Goal: Transaction & Acquisition: Purchase product/service

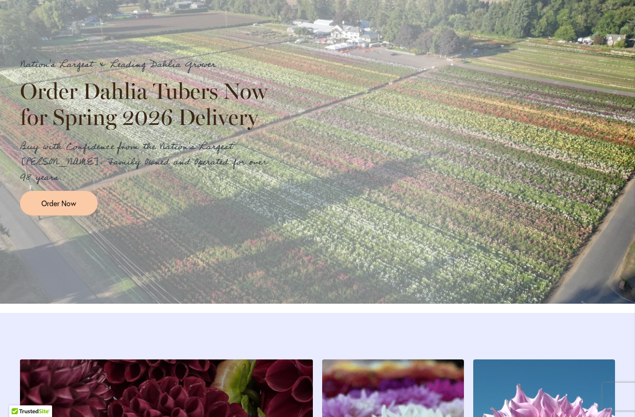
scroll to position [1063, 0]
click at [82, 211] on link "Order Now" at bounding box center [59, 203] width 78 height 25
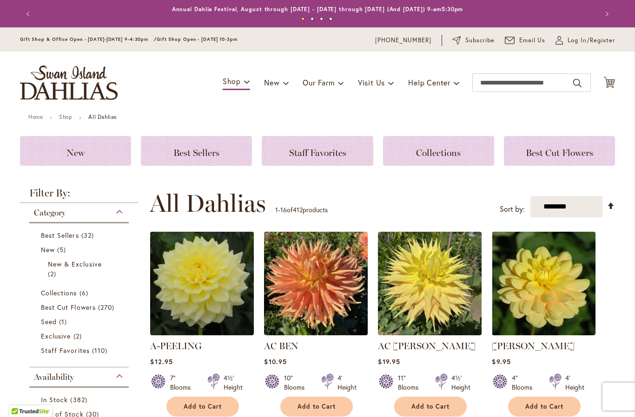
click at [67, 292] on span "Collections" at bounding box center [59, 293] width 36 height 9
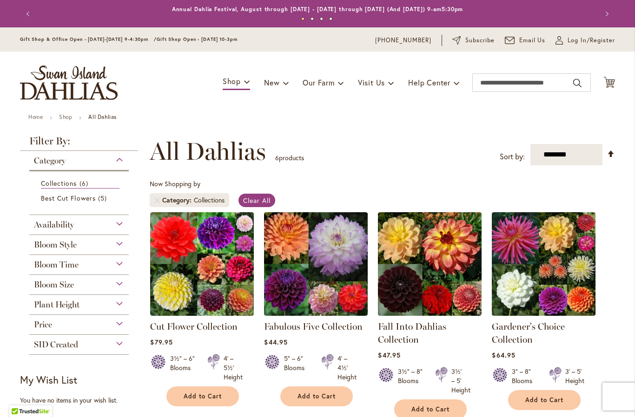
click at [213, 289] on img at bounding box center [202, 264] width 104 height 104
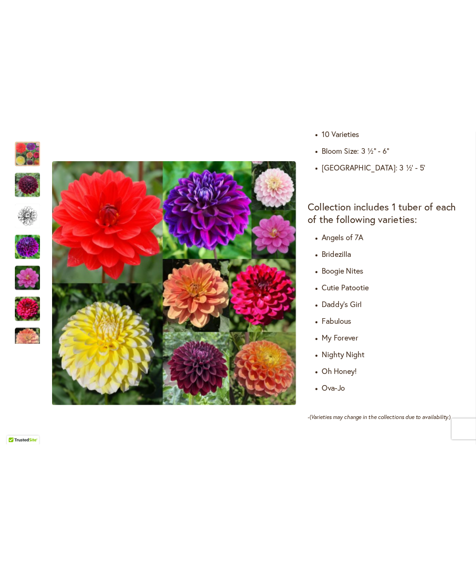
scroll to position [492, 0]
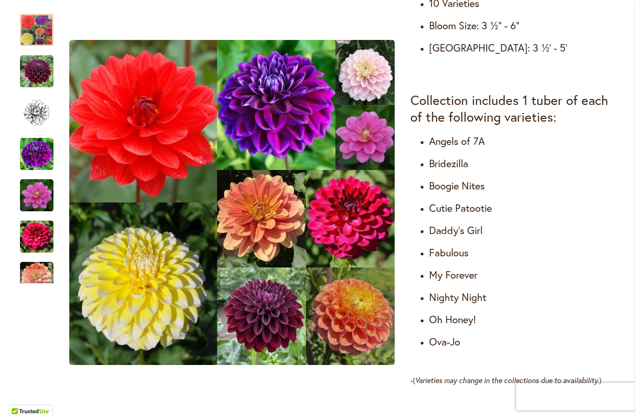
click at [18, 414] on div at bounding box center [30, 415] width 43 height 18
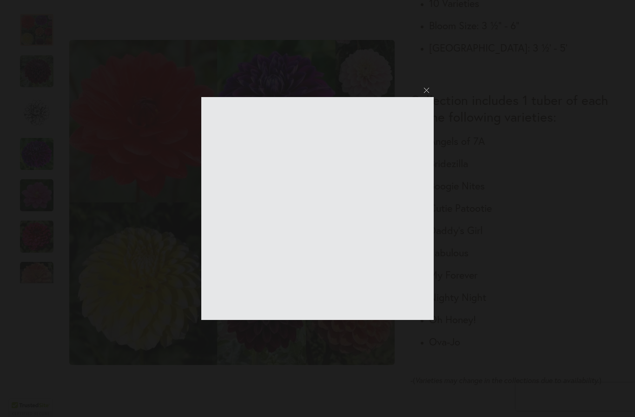
click at [427, 93] on div at bounding box center [317, 208] width 635 height 417
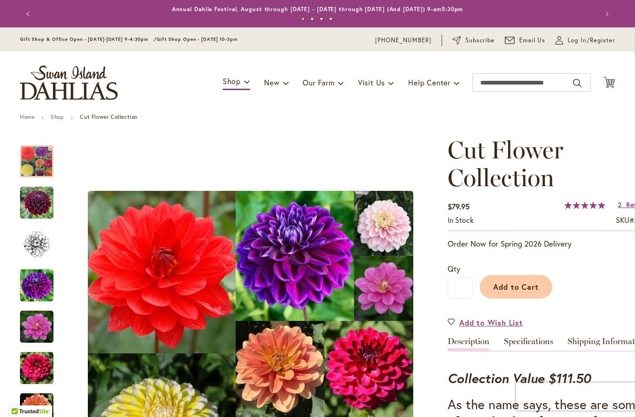
scroll to position [0, 0]
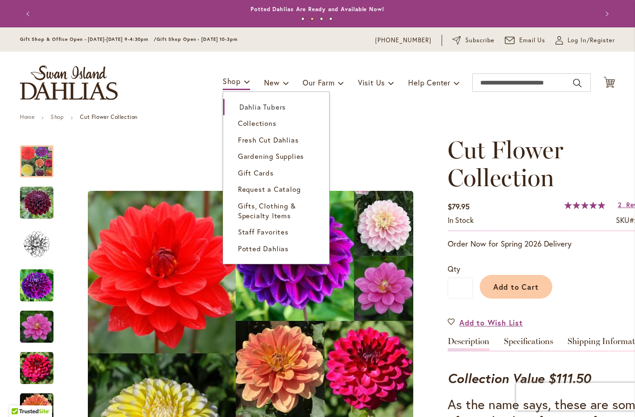
click at [247, 107] on span "Dahlia Tubers" at bounding box center [262, 106] width 46 height 9
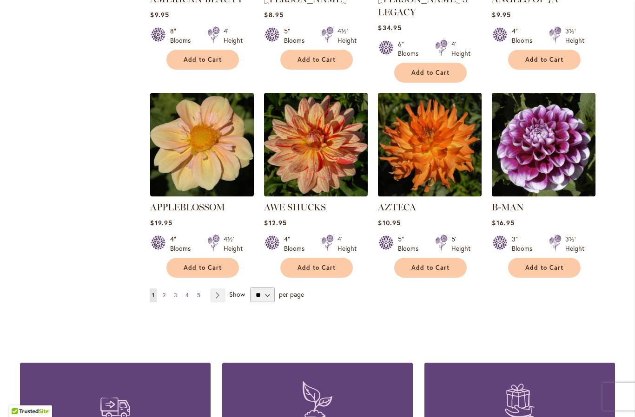
scroll to position [738, 0]
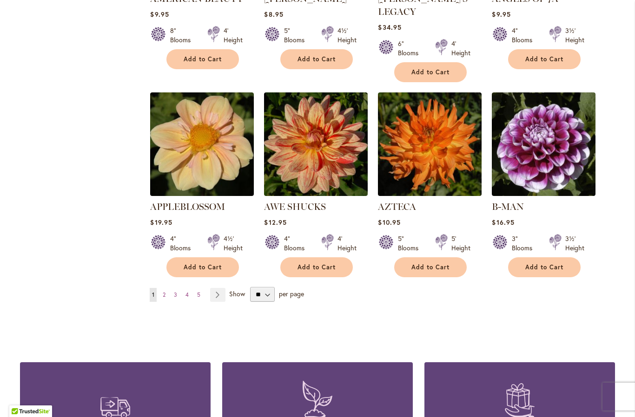
click at [217, 288] on link "Page Next" at bounding box center [217, 295] width 15 height 14
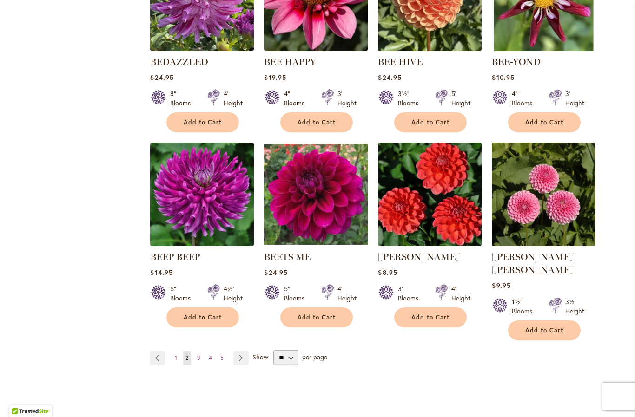
scroll to position [676, 0]
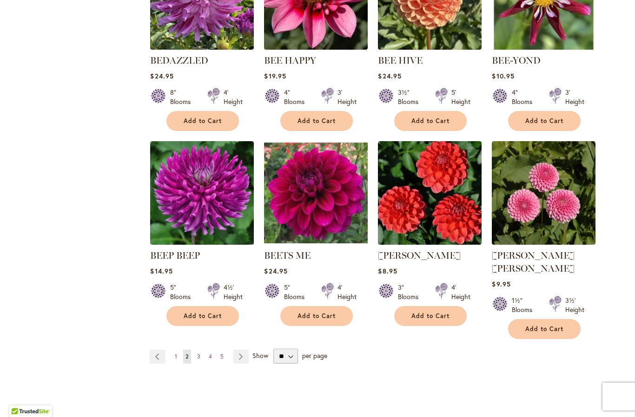
click at [238, 350] on link "Page Next" at bounding box center [240, 357] width 15 height 14
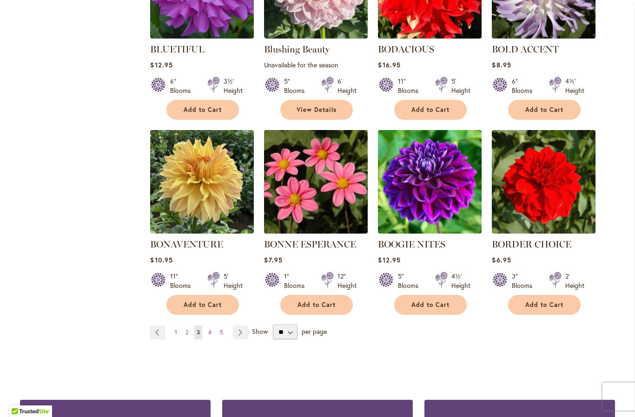
scroll to position [688, 0]
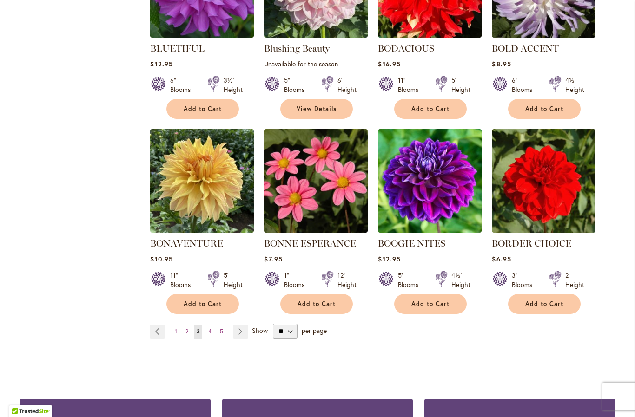
click at [243, 329] on link "Page Next" at bounding box center [240, 332] width 15 height 14
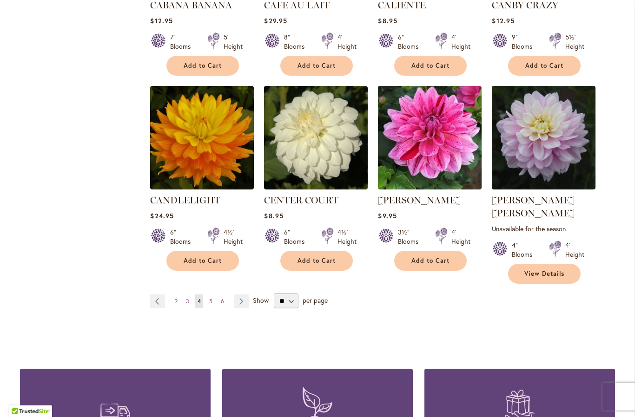
scroll to position [745, 0]
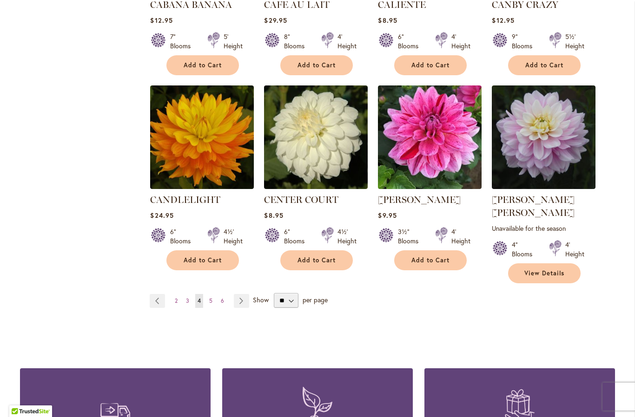
click at [243, 294] on link "Page Next" at bounding box center [241, 301] width 15 height 14
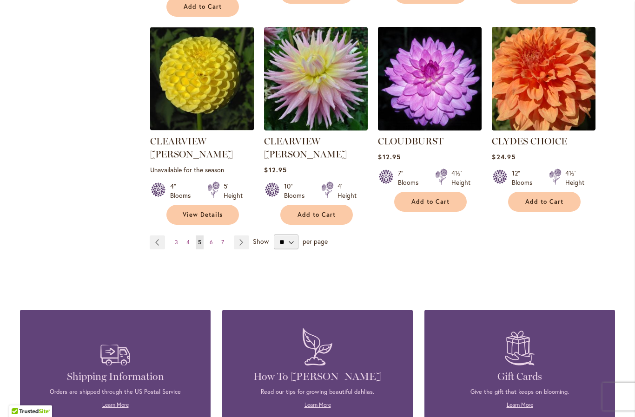
scroll to position [817, 0]
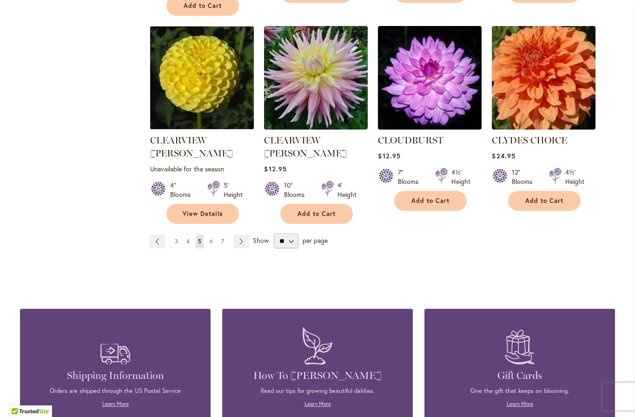
click at [237, 235] on link "Page Next" at bounding box center [241, 242] width 15 height 14
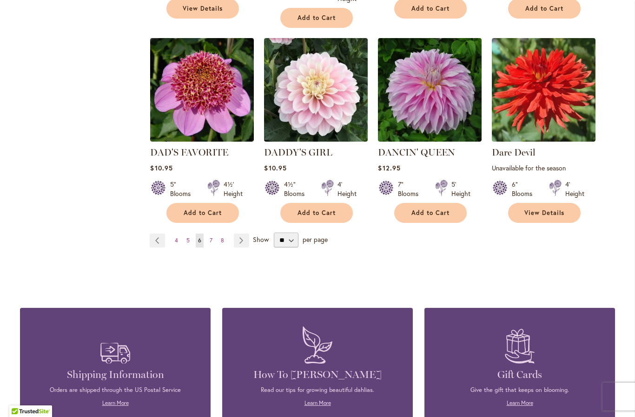
scroll to position [816, 0]
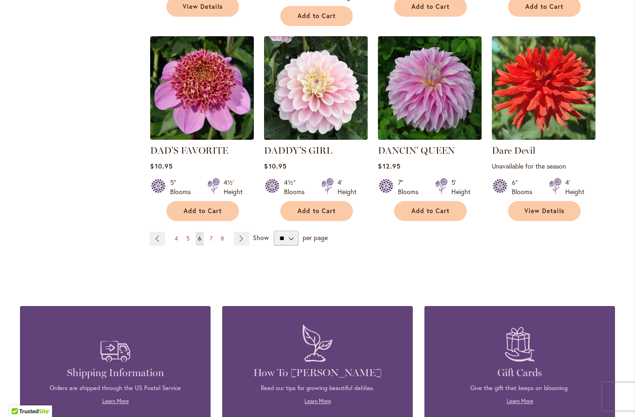
click at [245, 232] on link "Page Next" at bounding box center [241, 239] width 15 height 14
